Goal: Information Seeking & Learning: Learn about a topic

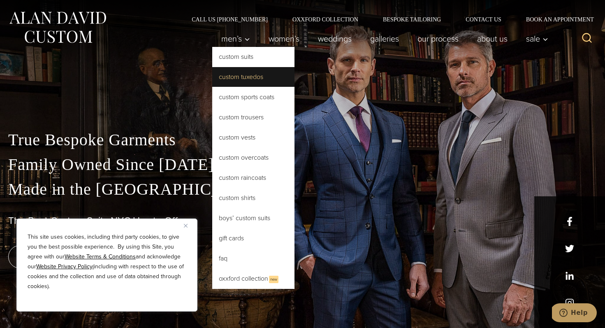
click at [235, 76] on link "Custom Tuxedos" at bounding box center [253, 77] width 82 height 20
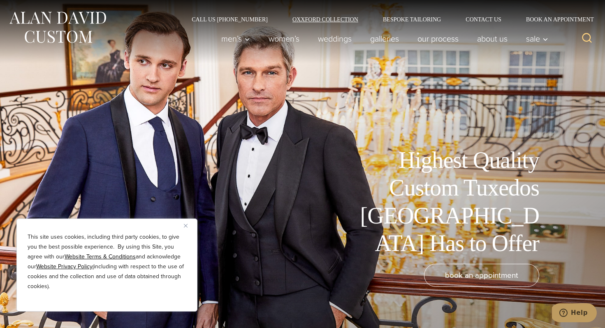
click at [326, 16] on link "Oxxford Collection" at bounding box center [325, 19] width 91 height 6
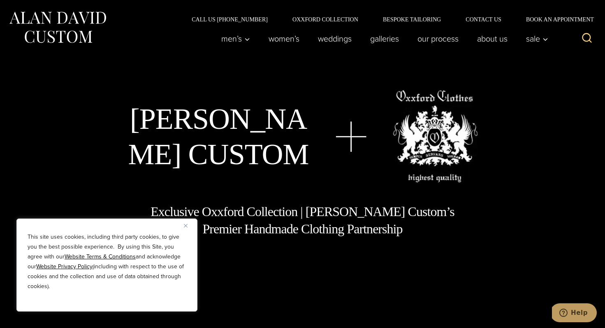
click at [187, 224] on img "Close" at bounding box center [186, 226] width 4 height 4
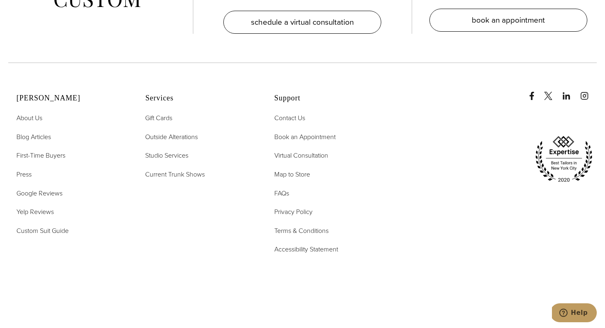
scroll to position [3352, 0]
click at [53, 150] on span "First-Time Buyers" at bounding box center [40, 154] width 49 height 9
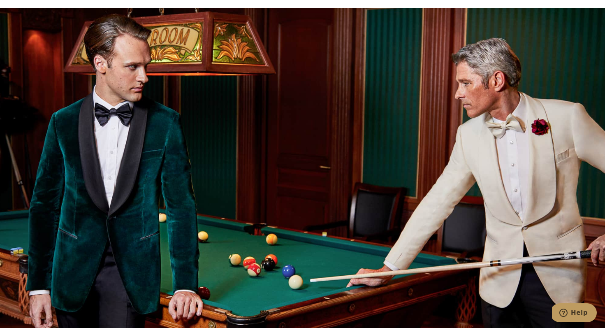
scroll to position [906, 0]
